Goal: Transaction & Acquisition: Purchase product/service

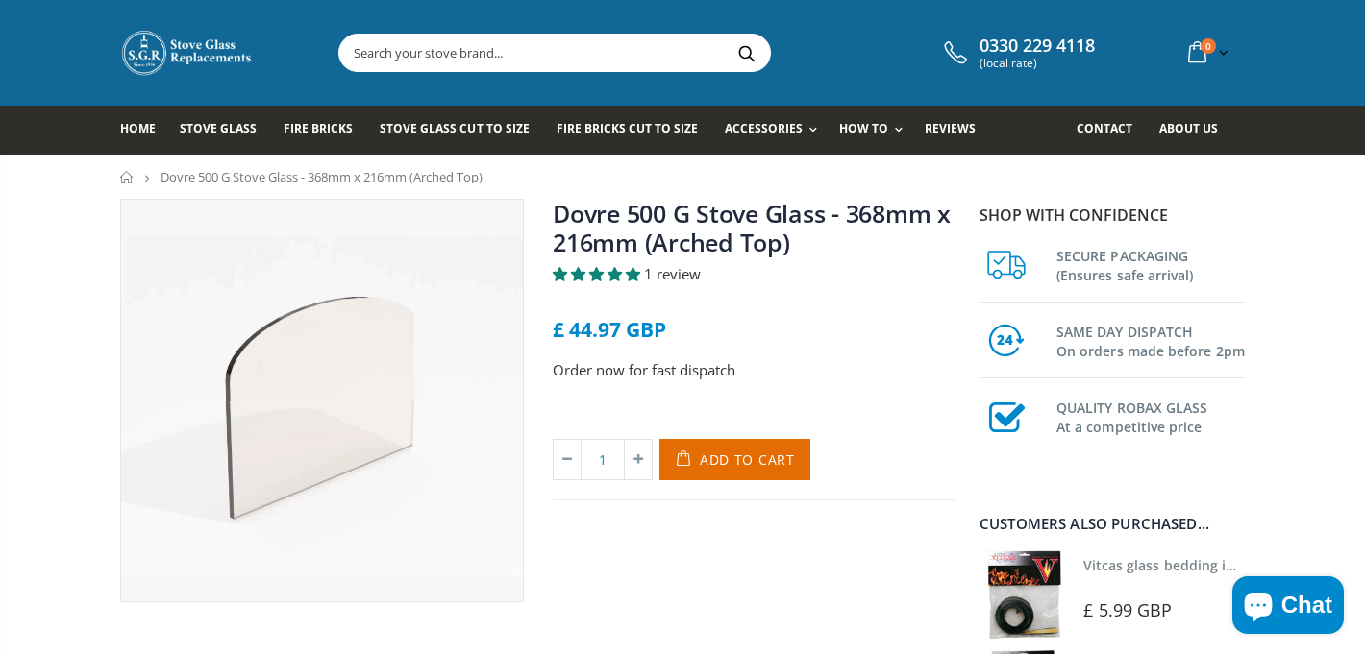
scroll to position [36, 0]
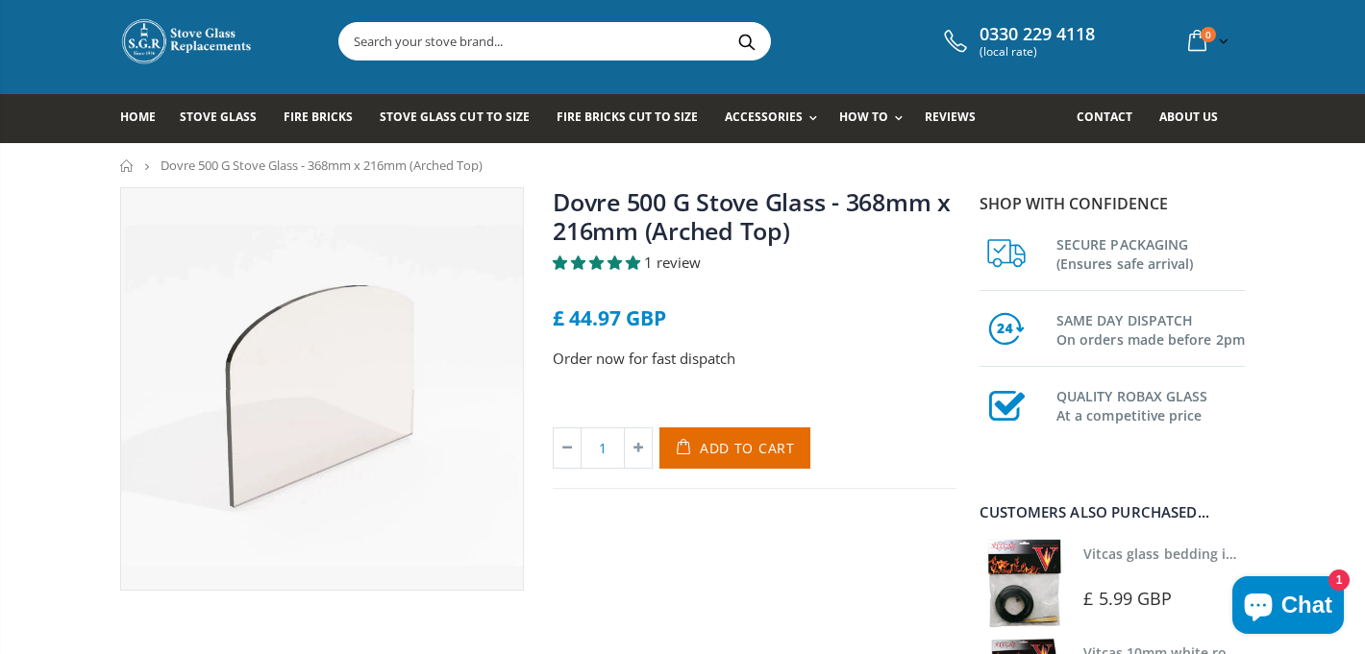
click at [628, 259] on span "5.00 stars" at bounding box center [633, 263] width 14 height 14
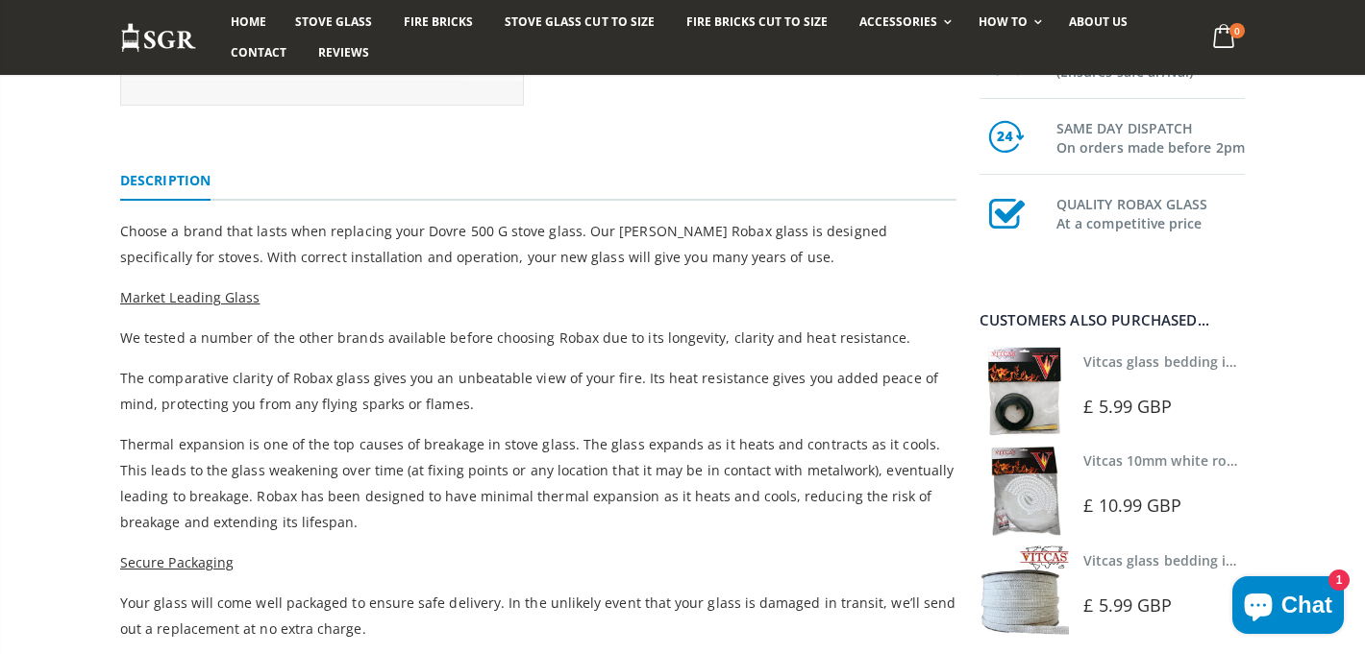
scroll to position [522, 0]
click at [1139, 368] on link "Vitcas glass bedding in tape - 2mm x 10mm x 2 meters" at bounding box center [1262, 362] width 358 height 18
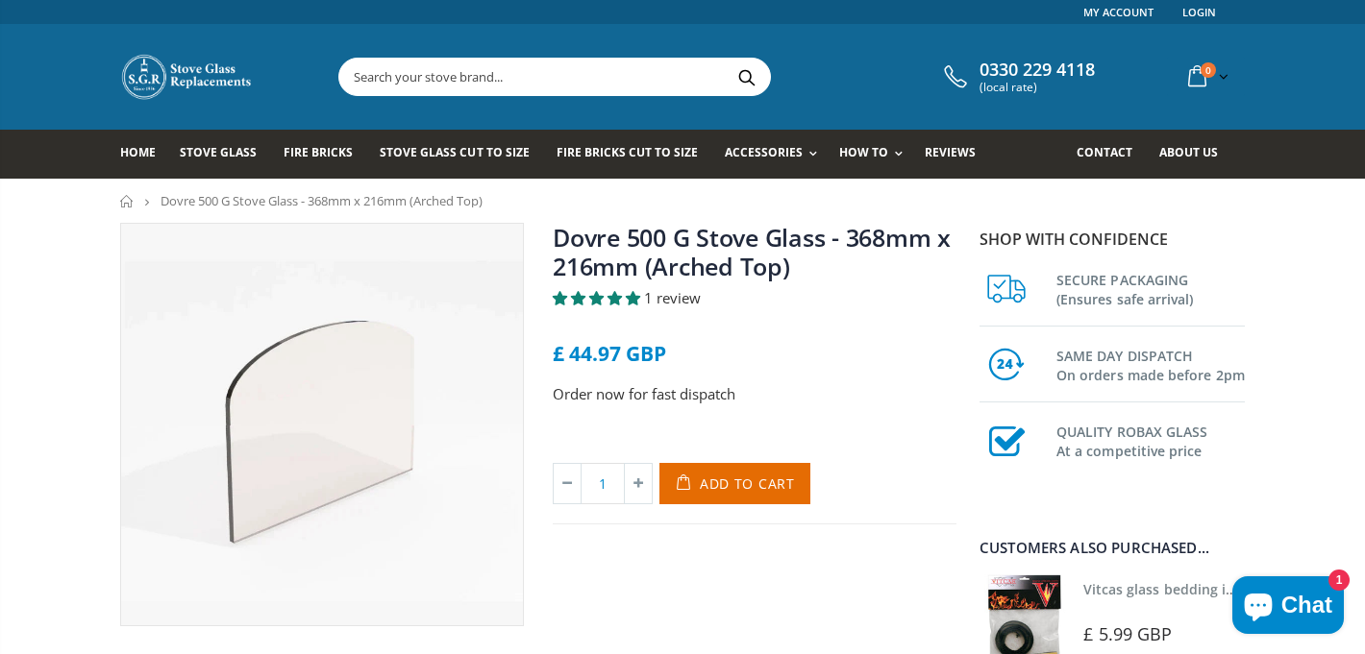
scroll to position [0, 0]
click at [742, 476] on span "Add to Cart" at bounding box center [747, 484] width 95 height 18
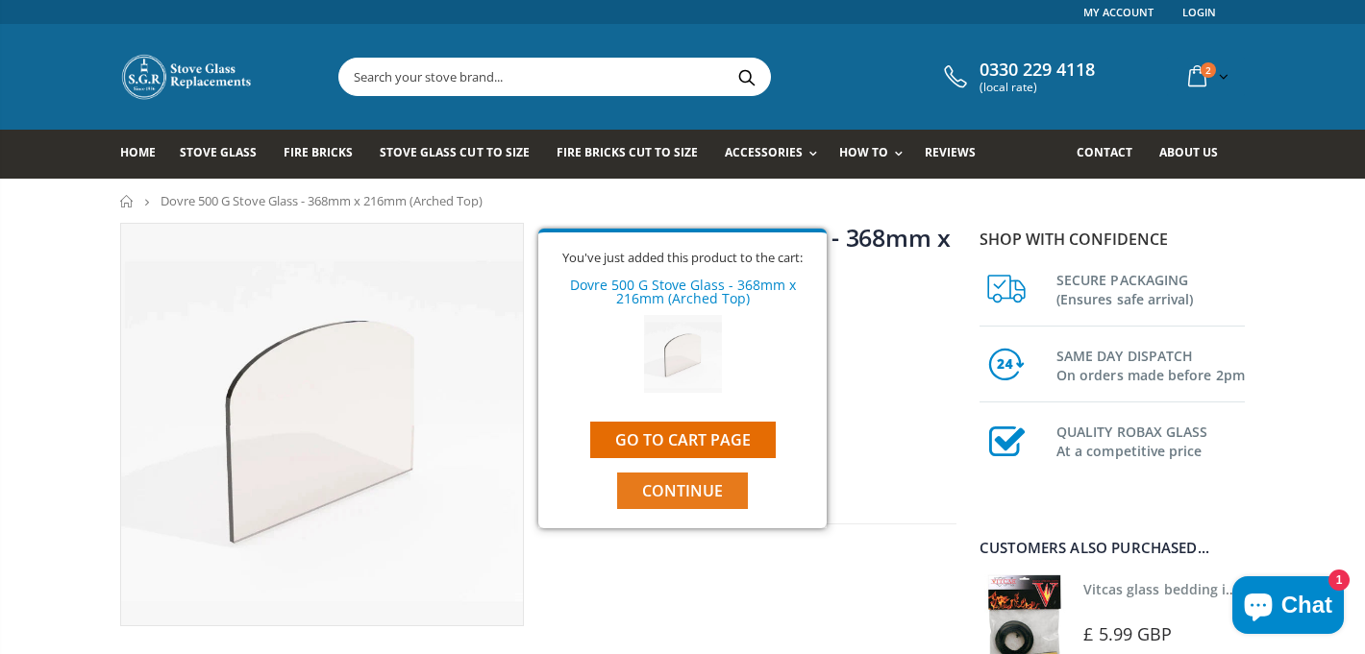
click at [681, 489] on span "Continue" at bounding box center [682, 490] width 81 height 21
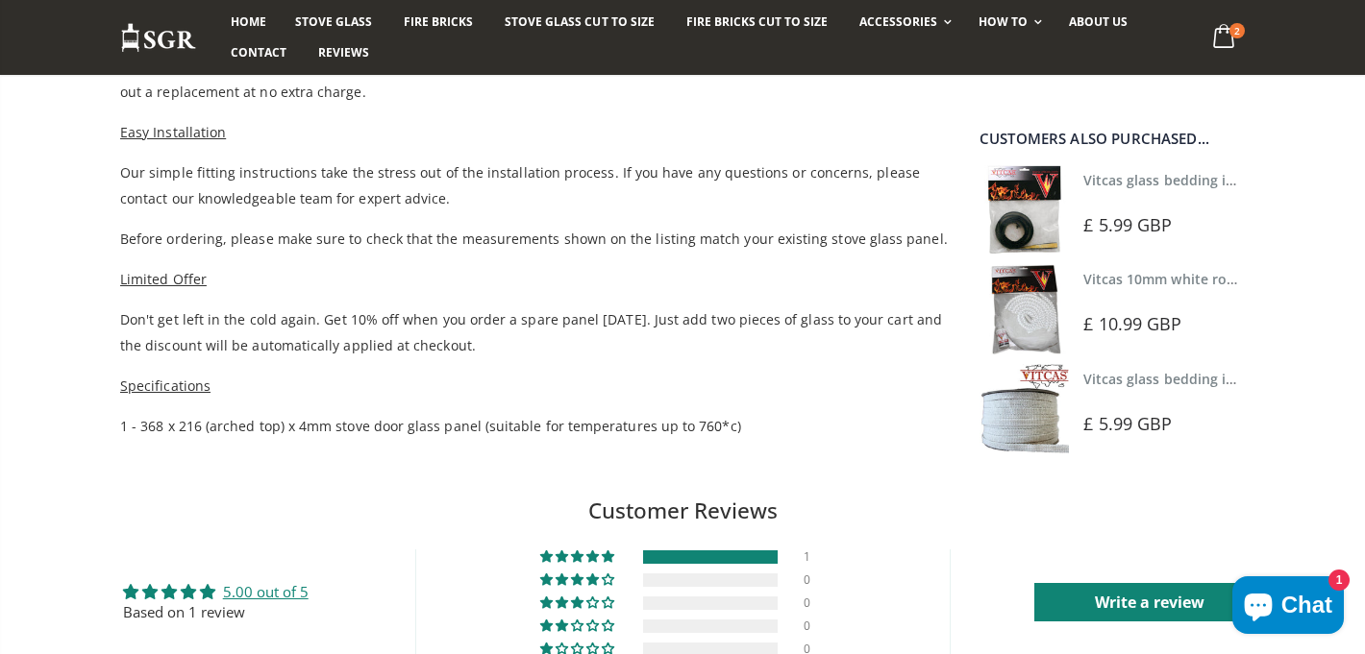
scroll to position [1065, 0]
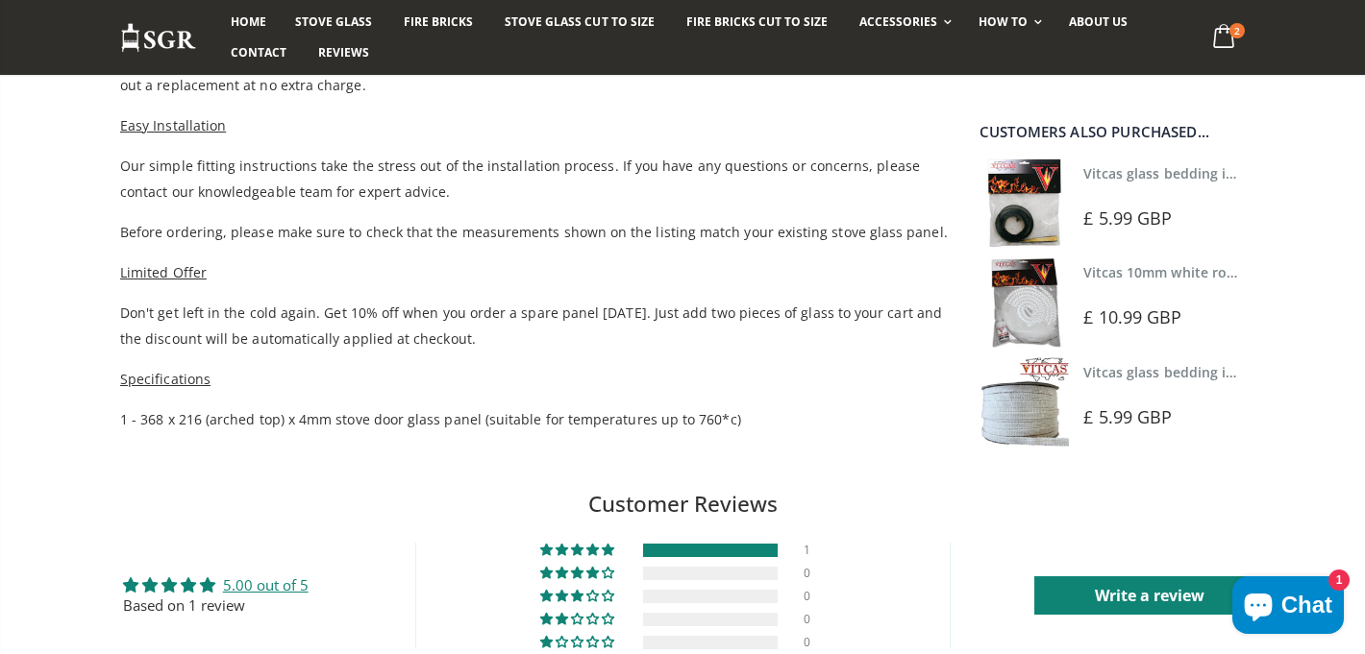
click at [1043, 198] on img at bounding box center [1023, 203] width 89 height 89
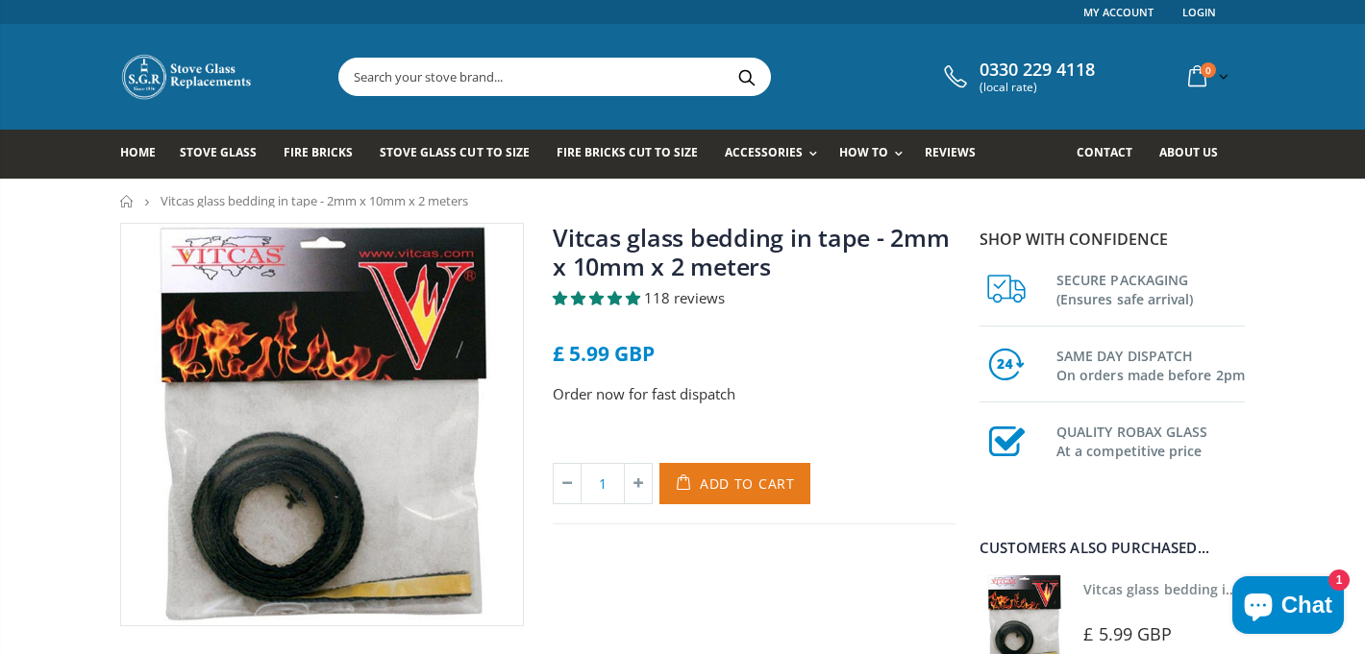
click at [732, 481] on span "Add to Cart" at bounding box center [747, 484] width 95 height 18
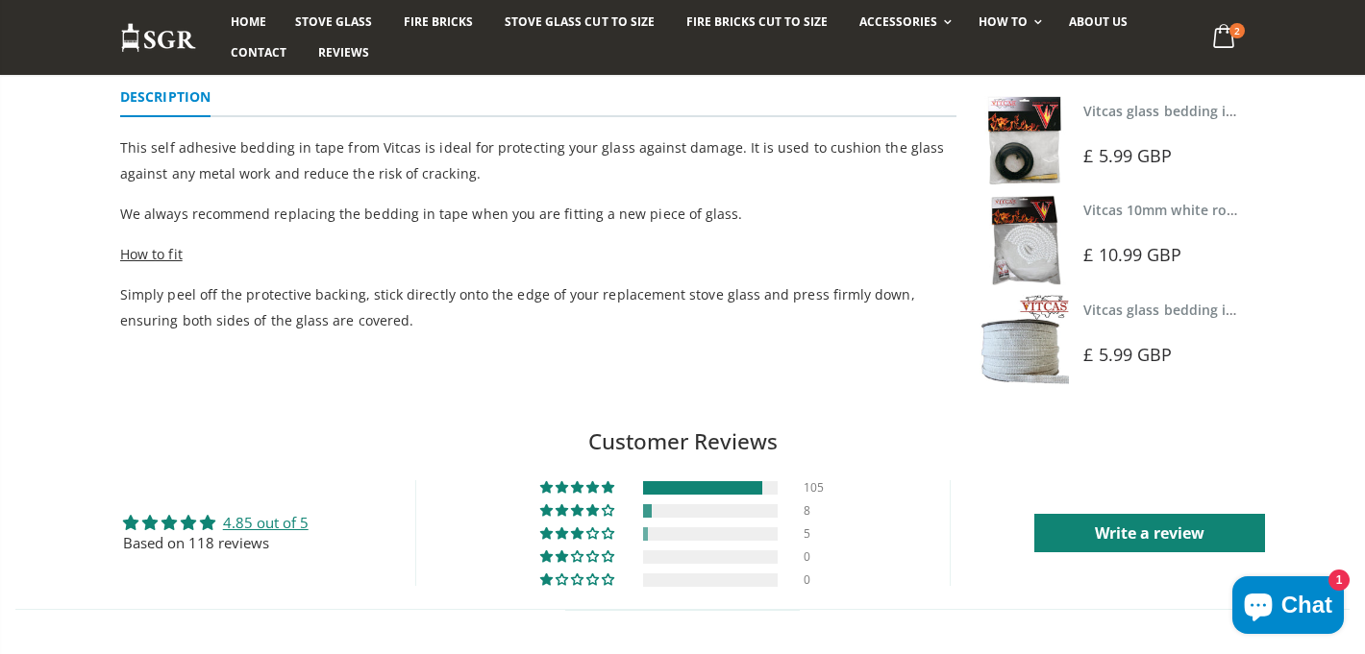
scroll to position [610, 0]
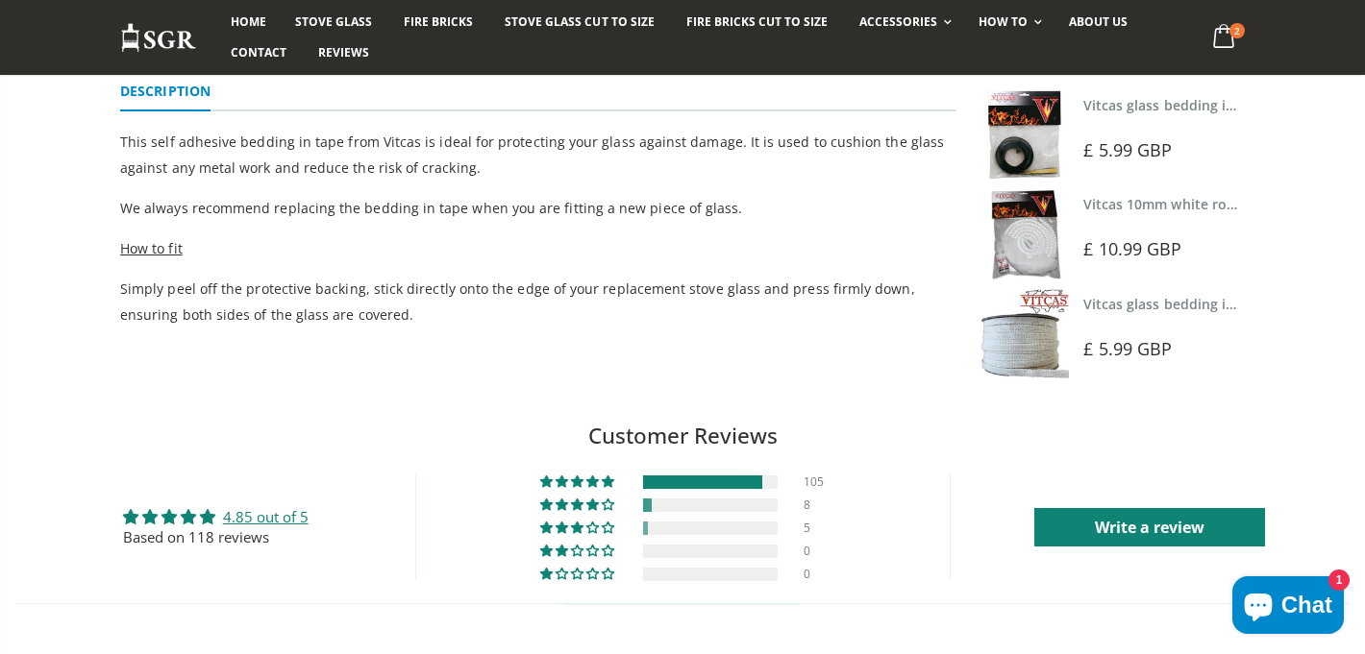
click at [1024, 234] on img at bounding box center [1023, 233] width 89 height 89
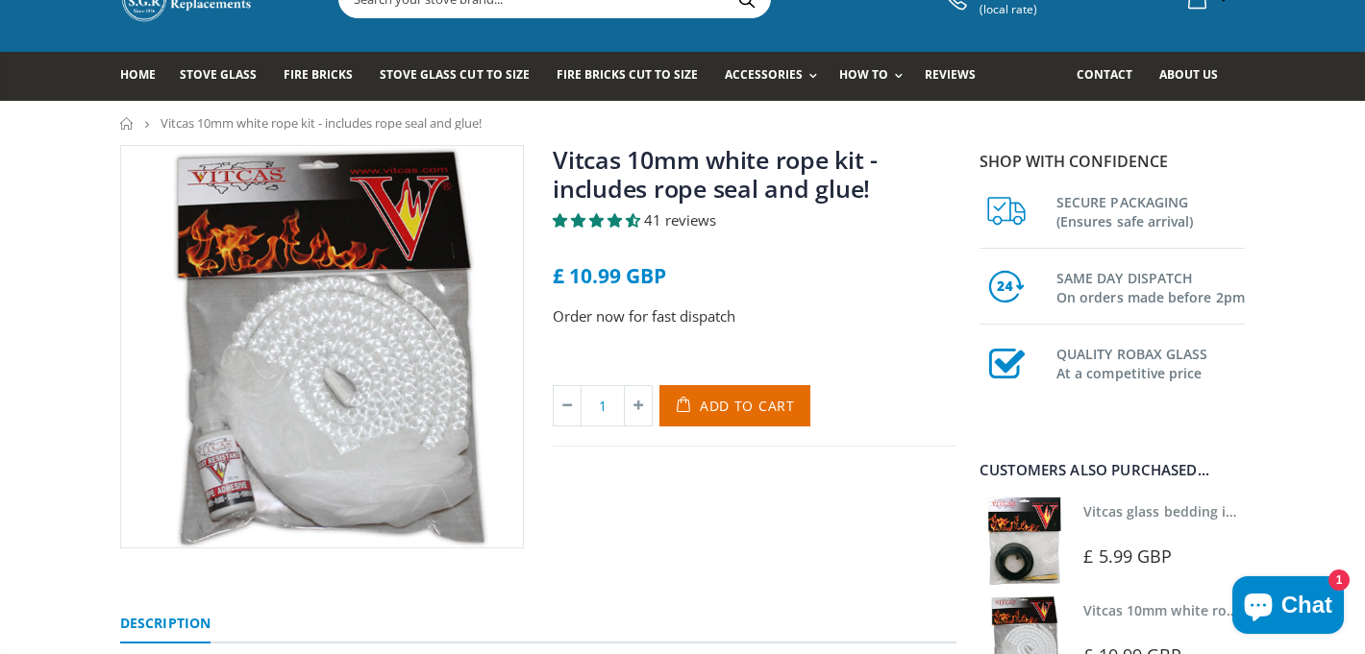
scroll to position [74, 0]
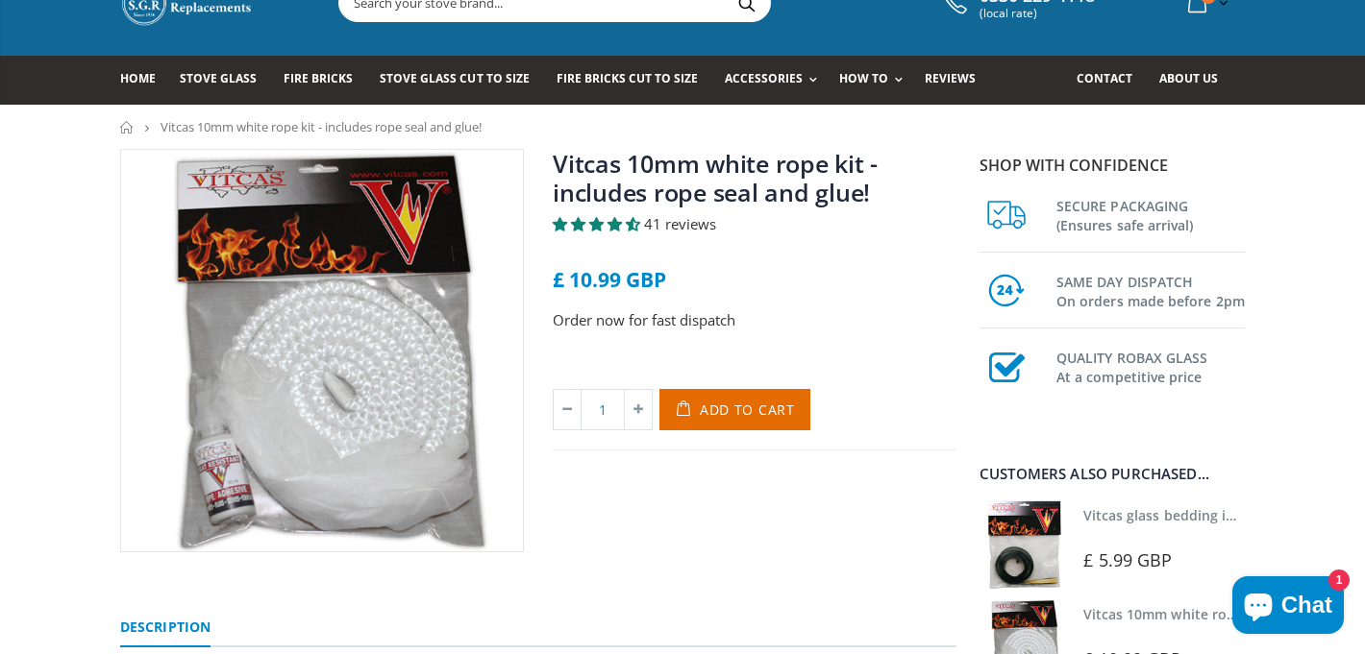
click at [704, 226] on span "41 reviews" at bounding box center [680, 223] width 72 height 19
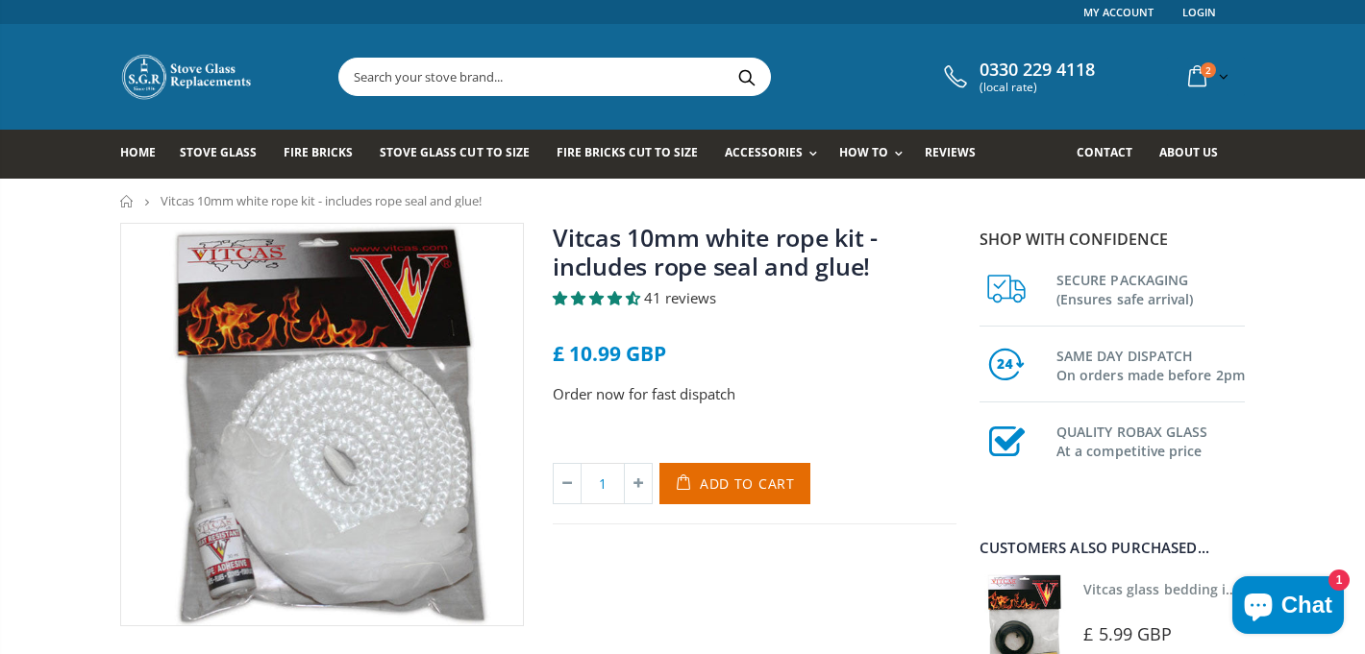
scroll to position [0, 0]
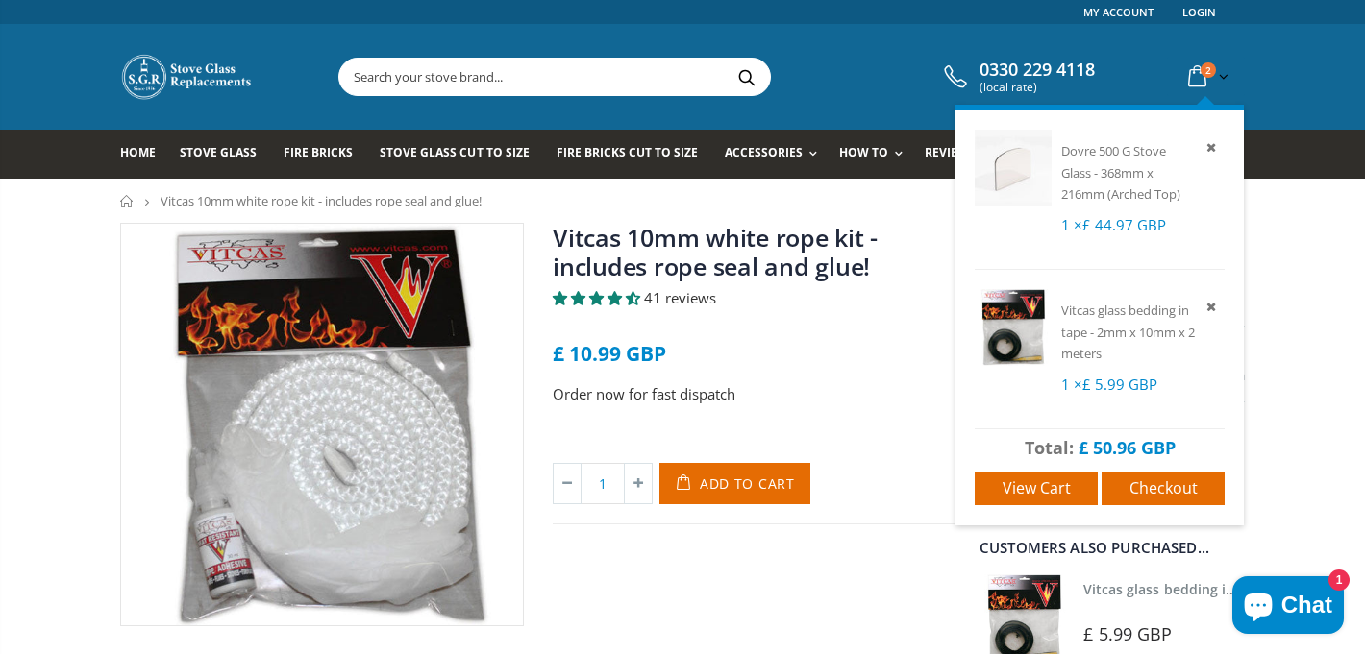
click at [1212, 300] on icon at bounding box center [1210, 306] width 17 height 17
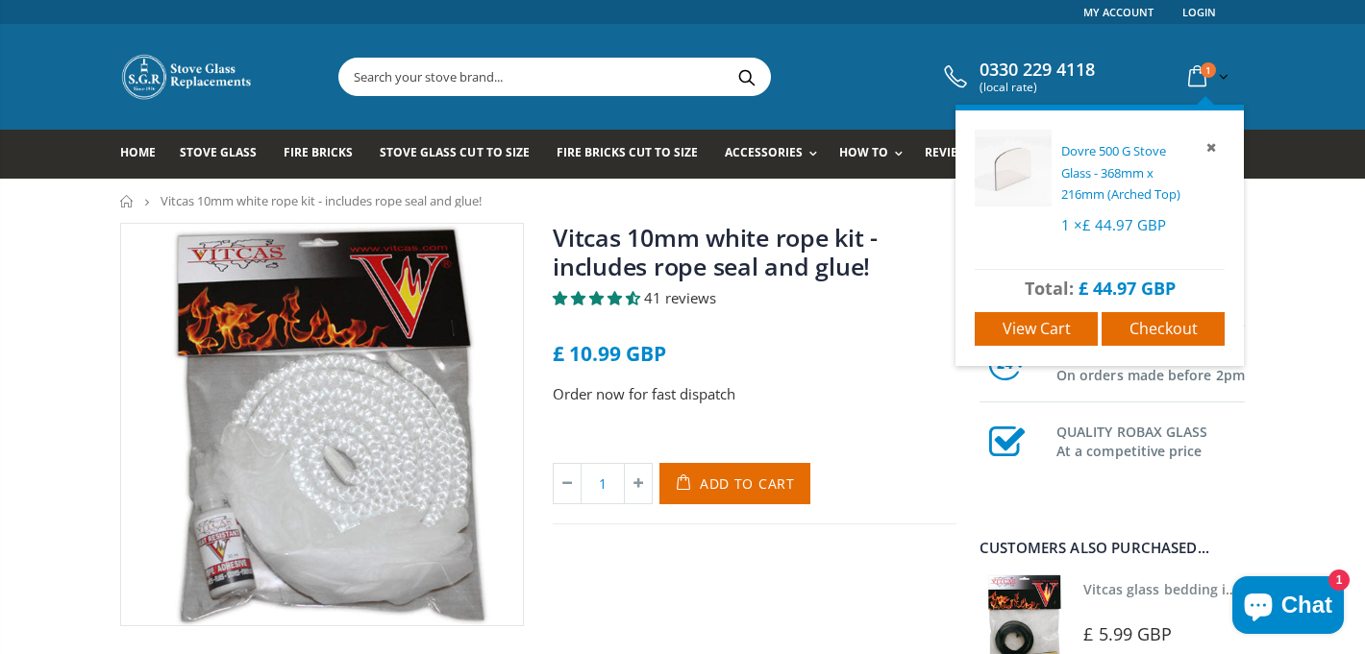
click at [1133, 163] on span "Dovre 500 G Stove Glass - 368mm x 216mm (Arched Top)" at bounding box center [1120, 172] width 119 height 61
